Goal: Information Seeking & Learning: Check status

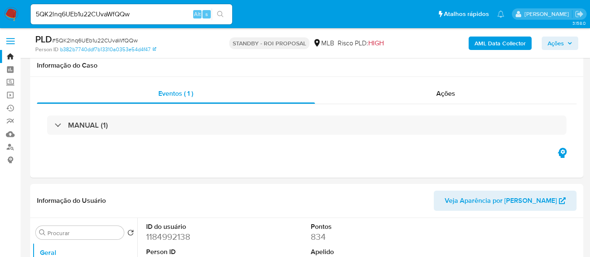
select select "10"
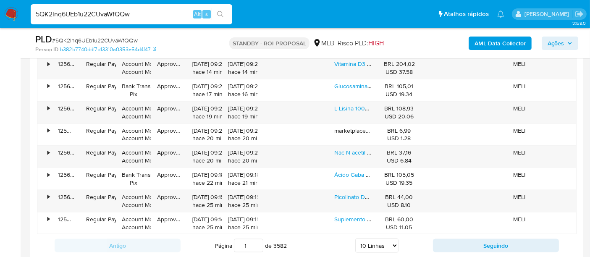
click at [0, 16] on nav "Pausado Ver notificaciones 5QK2lnq6UEb1u22CUvaWfQQw Alt s Atalhos rápidos Presi…" at bounding box center [295, 14] width 590 height 28
paste input "F6hs6p0EZHKRfSsed8MPg9Hm"
type input "F6hs6p0EZHKRfSsed8MPg9Hm"
click at [223, 9] on button "search-icon" at bounding box center [220, 14] width 17 height 12
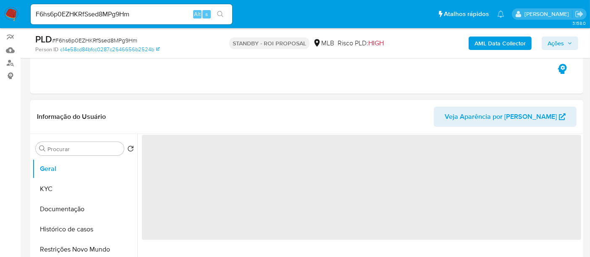
scroll to position [93, 0]
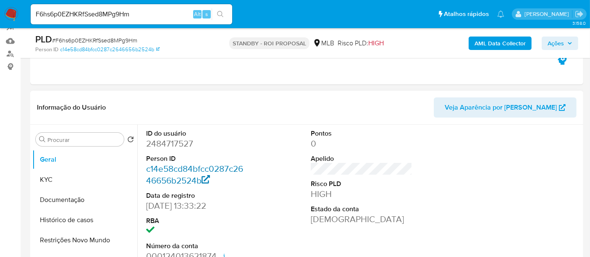
select select "10"
click at [44, 178] on button "KYC" at bounding box center [81, 180] width 98 height 20
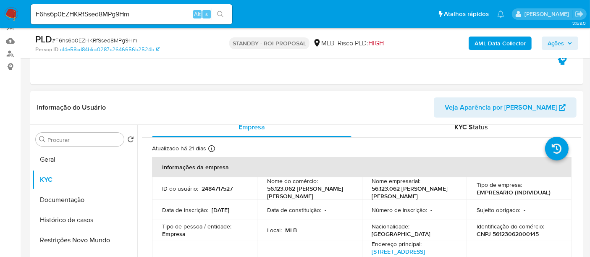
scroll to position [0, 0]
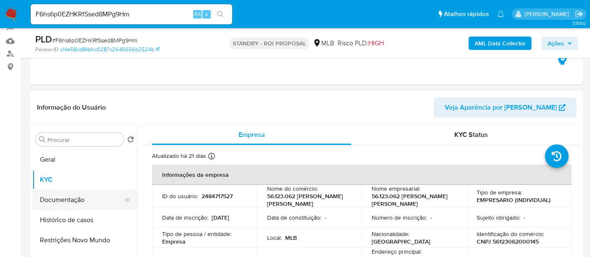
click at [76, 202] on button "Documentação" at bounding box center [81, 200] width 98 height 20
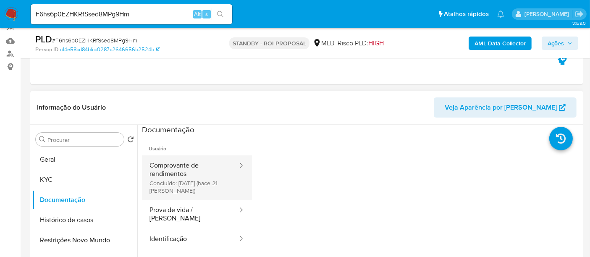
drag, startPoint x: 179, startPoint y: 172, endPoint x: 229, endPoint y: 172, distance: 49.6
click at [182, 172] on button "Comprovante de rendimentos Concluído: [DATE] (hace 21 [PERSON_NAME])" at bounding box center [190, 177] width 97 height 45
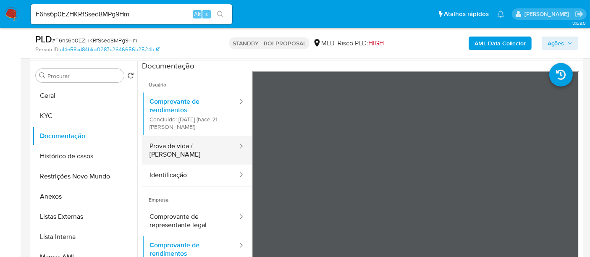
click at [177, 145] on button "Prova de vida / [PERSON_NAME]" at bounding box center [190, 150] width 97 height 29
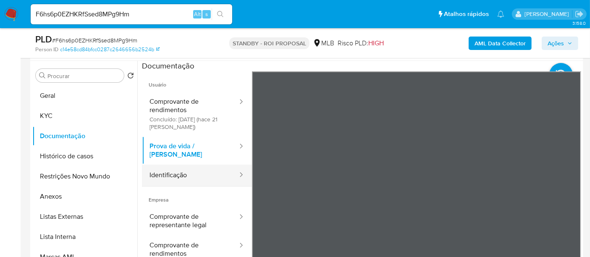
drag, startPoint x: 164, startPoint y: 164, endPoint x: 188, endPoint y: 164, distance: 23.5
click at [166, 165] on button "Identificação" at bounding box center [190, 175] width 97 height 21
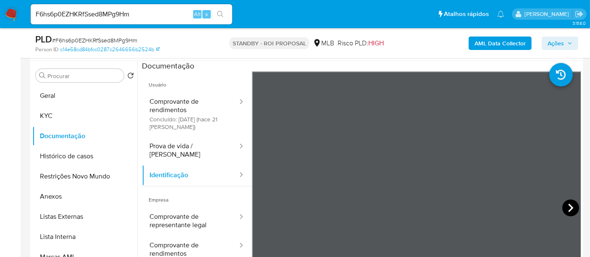
click at [567, 201] on icon at bounding box center [571, 208] width 17 height 17
drag, startPoint x: 144, startPoint y: 16, endPoint x: 0, endPoint y: 26, distance: 144.1
click at [0, 26] on nav "Pausado Ver notificaciones F6hs6p0EZHKRfSsed8MPg9Hm Alt s Atalhos rápidos Presi…" at bounding box center [295, 14] width 590 height 28
paste input "6eM67krGkaYEu0Bu6rjOdIpt"
type input "6eM67krGkaYEu0Bu6rjOdIpt"
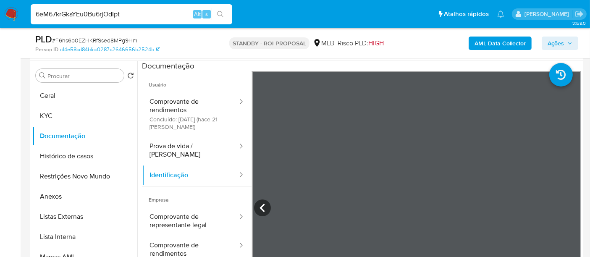
drag, startPoint x: 224, startPoint y: 11, endPoint x: 233, endPoint y: 13, distance: 9.4
click at [224, 10] on button "search-icon" at bounding box center [220, 14] width 17 height 12
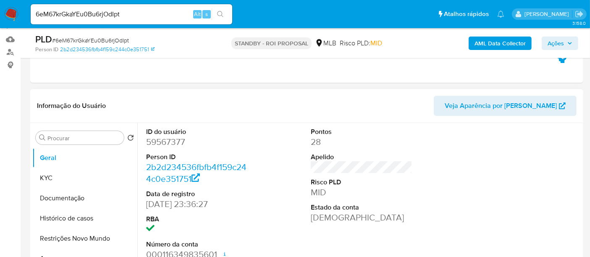
select select "10"
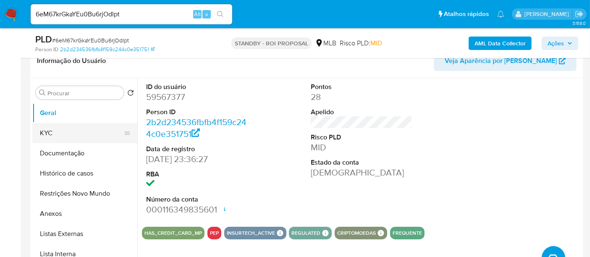
click at [56, 137] on button "KYC" at bounding box center [81, 133] width 98 height 20
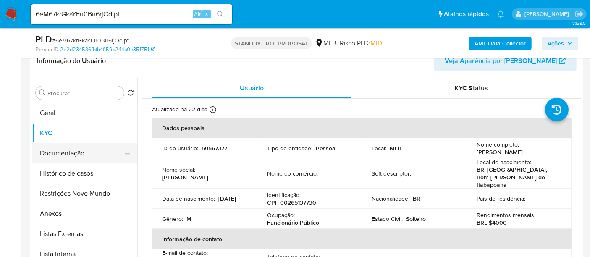
click at [65, 151] on button "Documentação" at bounding box center [81, 153] width 98 height 20
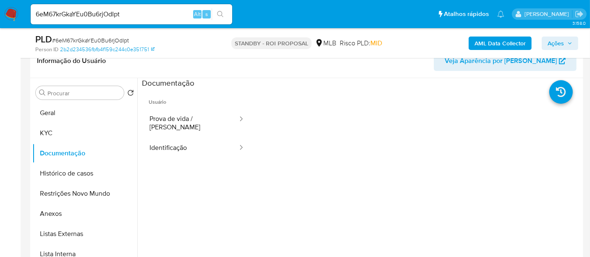
drag, startPoint x: 184, startPoint y: 118, endPoint x: 248, endPoint y: 134, distance: 66.7
click at [186, 118] on button "Prova de vida / [PERSON_NAME]" at bounding box center [190, 123] width 97 height 29
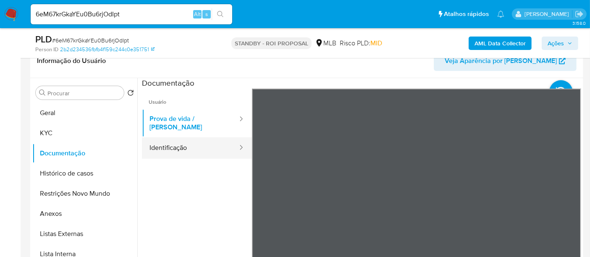
click at [176, 139] on button "Identificação" at bounding box center [190, 147] width 97 height 21
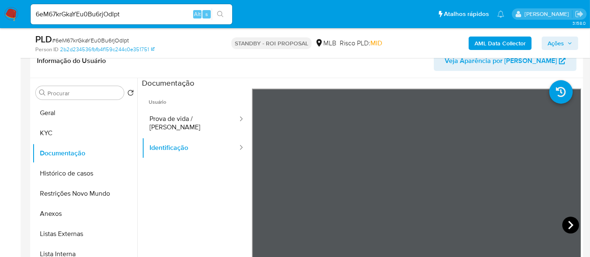
click at [564, 224] on icon at bounding box center [571, 225] width 17 height 17
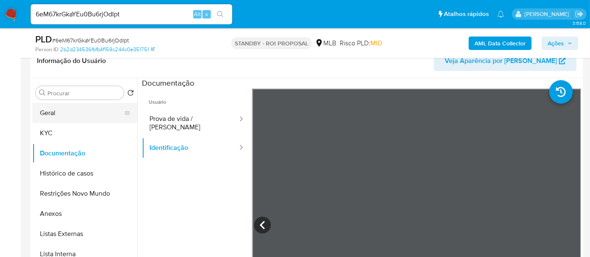
click at [53, 107] on button "Geral" at bounding box center [81, 113] width 98 height 20
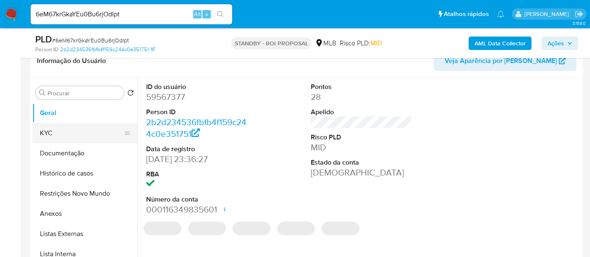
click at [61, 136] on button "KYC" at bounding box center [81, 133] width 98 height 20
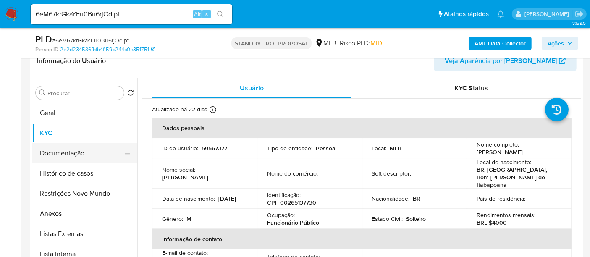
click at [53, 148] on button "Documentação" at bounding box center [81, 153] width 98 height 20
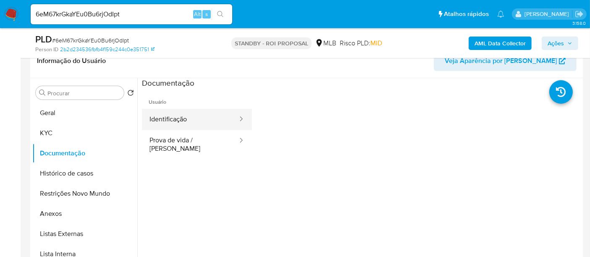
click at [188, 116] on button "Identificação" at bounding box center [190, 119] width 97 height 21
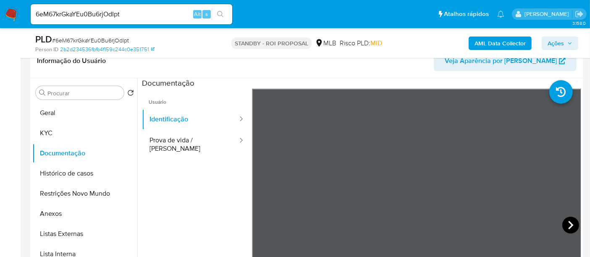
click at [563, 222] on icon at bounding box center [571, 225] width 17 height 17
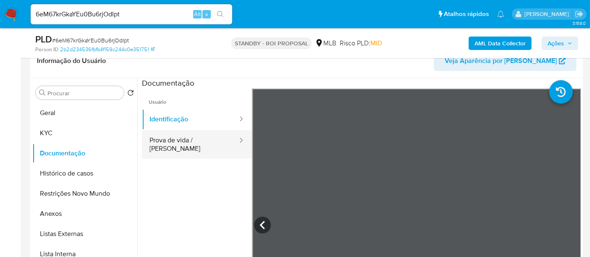
click at [173, 146] on button "Prova de vida / [PERSON_NAME]" at bounding box center [190, 144] width 97 height 29
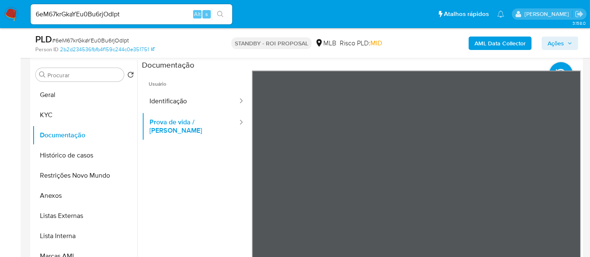
scroll to position [114, 0]
drag, startPoint x: 46, startPoint y: 111, endPoint x: 120, endPoint y: 121, distance: 74.8
click at [49, 111] on button "KYC" at bounding box center [81, 115] width 98 height 20
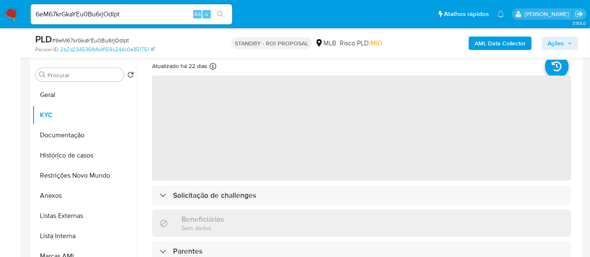
scroll to position [47, 0]
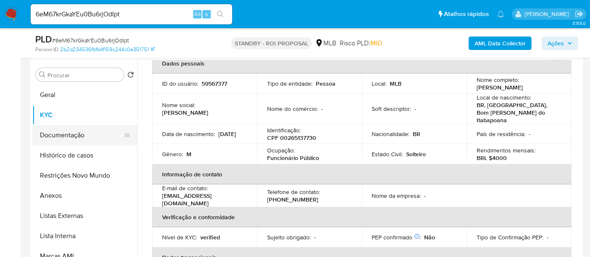
click at [70, 137] on button "Documentação" at bounding box center [81, 135] width 98 height 20
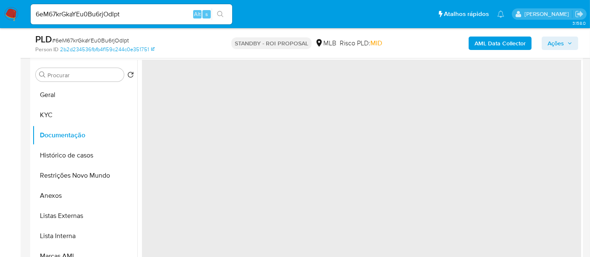
scroll to position [0, 0]
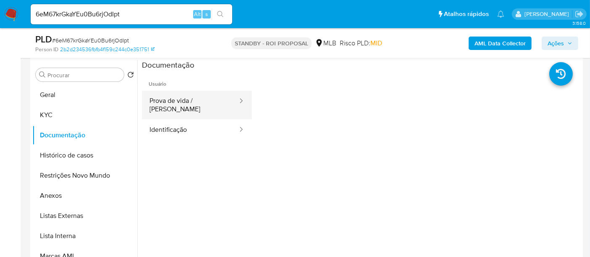
click at [206, 102] on button "Prova de vida / [PERSON_NAME]" at bounding box center [190, 105] width 97 height 29
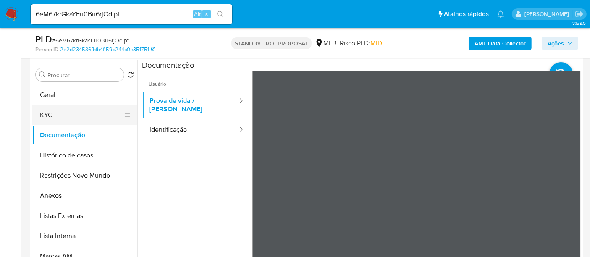
drag, startPoint x: 43, startPoint y: 113, endPoint x: 125, endPoint y: 118, distance: 82.5
click at [43, 113] on button "KYC" at bounding box center [81, 115] width 98 height 20
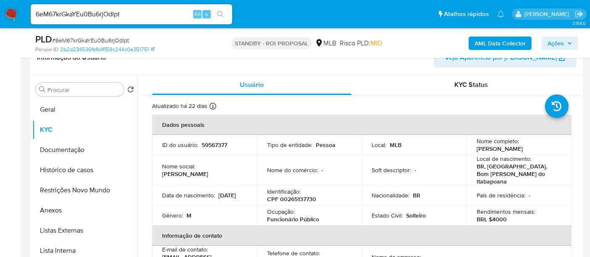
scroll to position [158, 0]
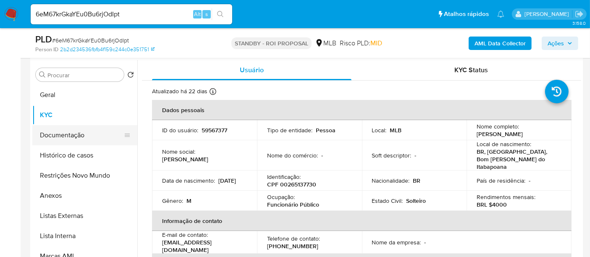
click at [61, 136] on button "Documentação" at bounding box center [81, 135] width 98 height 20
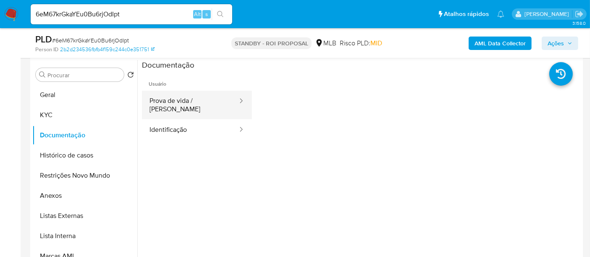
click at [188, 100] on button "Prova de vida / [PERSON_NAME]" at bounding box center [190, 105] width 97 height 29
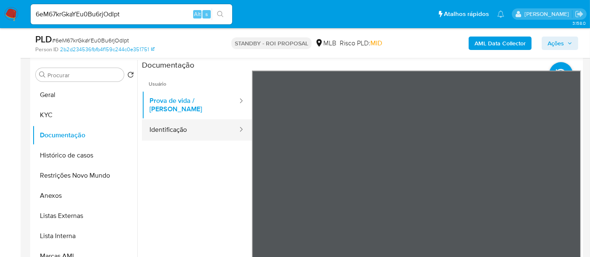
drag, startPoint x: 160, startPoint y: 127, endPoint x: 209, endPoint y: 123, distance: 48.9
click at [161, 127] on button "Identificação" at bounding box center [190, 129] width 97 height 21
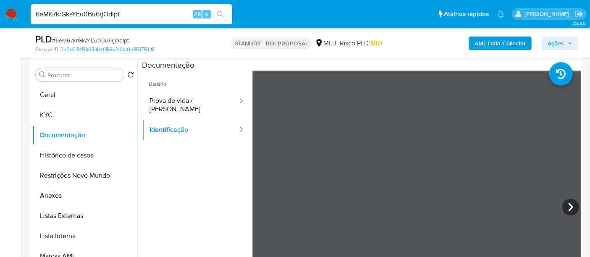
drag, startPoint x: 7, startPoint y: 23, endPoint x: 0, endPoint y: 25, distance: 7.4
click at [0, 25] on nav "Pausado Ver notificaciones 6eM67krGkaYEu0Bu6rjOdIpt Alt s Atalhos rápidos Presi…" at bounding box center [295, 14] width 590 height 28
paste input "SDBwEORcWUQtbORHmTOLfxK5"
type input "SDBwEORcWUQtbORHmTOLfxK5"
click at [222, 11] on icon "search-icon" at bounding box center [220, 14] width 7 height 7
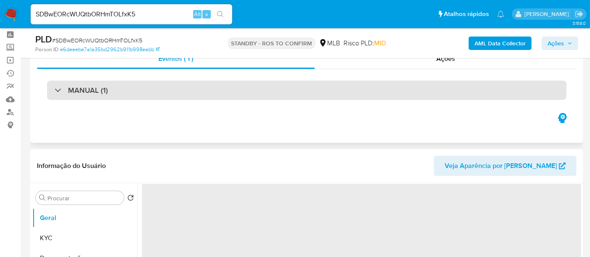
scroll to position [93, 0]
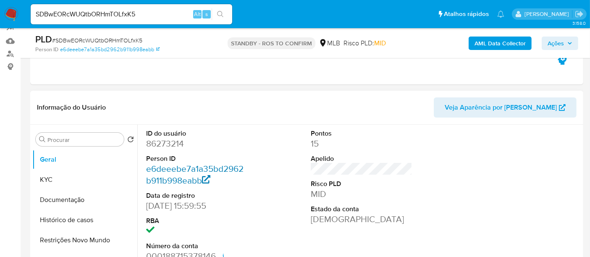
select select "10"
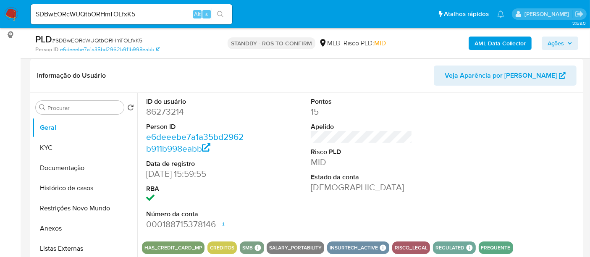
scroll to position [140, 0]
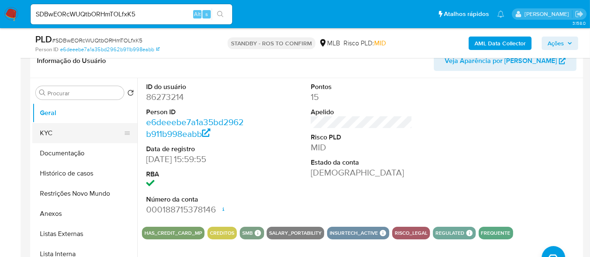
click at [60, 133] on button "KYC" at bounding box center [81, 133] width 98 height 20
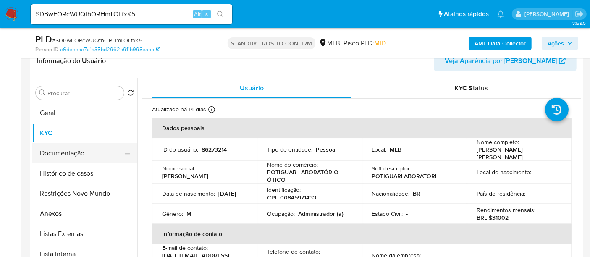
click at [57, 148] on button "Documentação" at bounding box center [81, 153] width 98 height 20
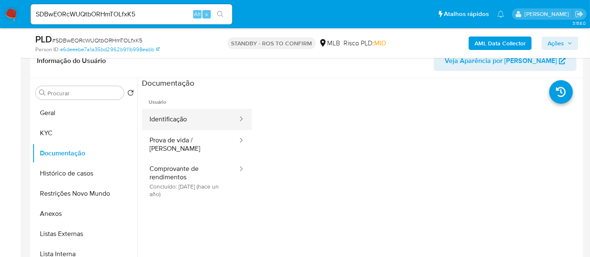
click at [190, 119] on button "Identificação" at bounding box center [190, 119] width 97 height 21
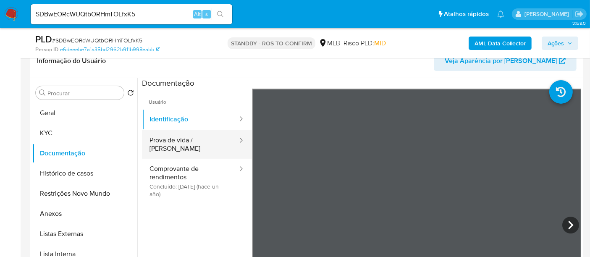
drag, startPoint x: 177, startPoint y: 140, endPoint x: 199, endPoint y: 148, distance: 23.7
click at [177, 140] on button "Prova de vida / [PERSON_NAME]" at bounding box center [190, 144] width 97 height 29
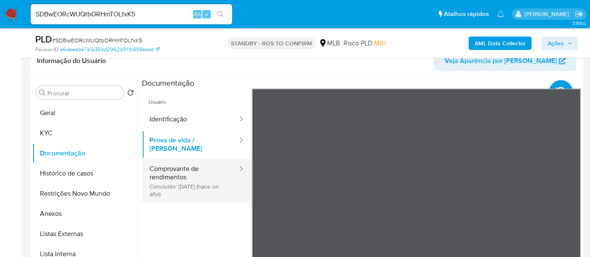
click at [175, 170] on button "Comprovante de rendimentos Concluído: [DATE] (hace un año)" at bounding box center [190, 181] width 97 height 45
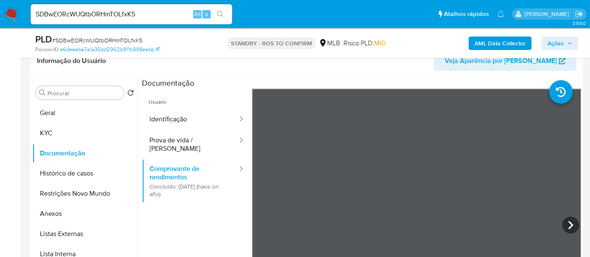
drag, startPoint x: 49, startPoint y: 130, endPoint x: 139, endPoint y: 130, distance: 89.9
click at [51, 130] on button "KYC" at bounding box center [84, 133] width 105 height 20
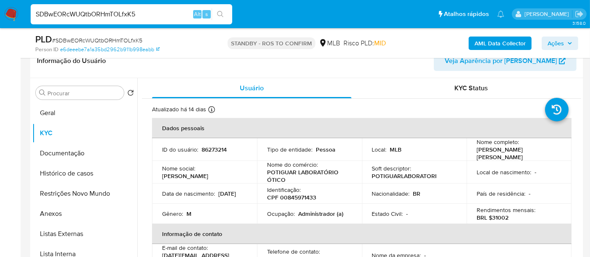
drag, startPoint x: 151, startPoint y: 15, endPoint x: 0, endPoint y: 19, distance: 151.4
click at [0, 19] on nav "Pausado Ver notificaciones SDBwEORcWUQtbORHmTOLfxK5 Alt s Atalhos rápidos Presi…" at bounding box center [295, 14] width 590 height 28
paste input "GjZgpCygLopccJ1WIs9ZqRUk"
type input "GjZgpCygLopccJ1WIs9ZqRUk"
click at [219, 11] on icon "search-icon" at bounding box center [220, 14] width 6 height 6
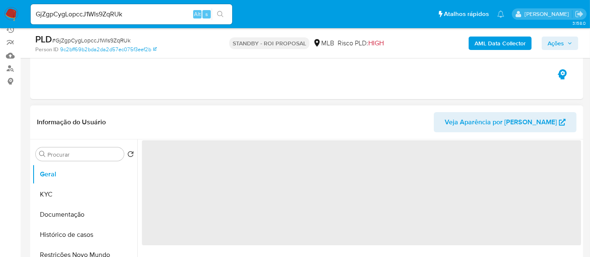
scroll to position [93, 0]
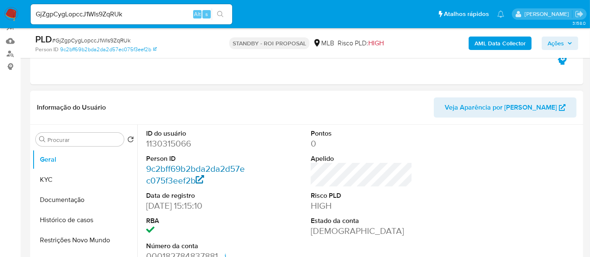
select select "10"
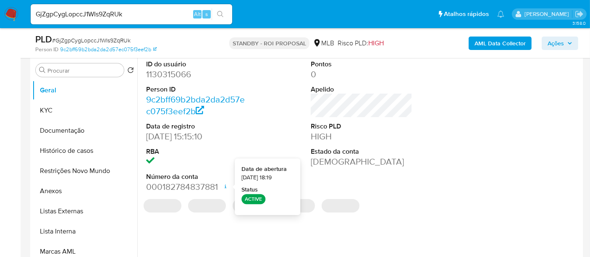
scroll to position [187, 0]
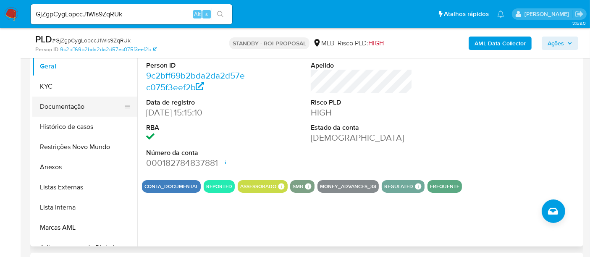
drag, startPoint x: 58, startPoint y: 102, endPoint x: 88, endPoint y: 103, distance: 30.3
click at [58, 103] on button "Documentação" at bounding box center [81, 107] width 98 height 20
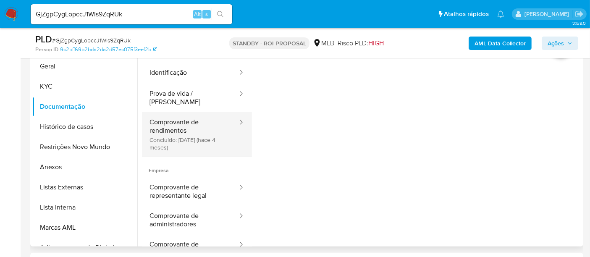
click at [179, 119] on button "Comprovante de rendimentos Concluído: [DATE] (hace 4 meses)" at bounding box center [190, 134] width 97 height 45
